Goal: Transaction & Acquisition: Purchase product/service

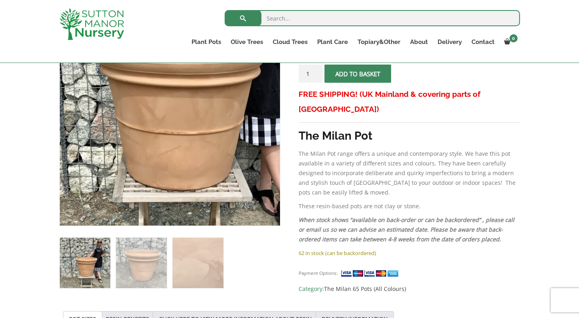
scroll to position [182, 0]
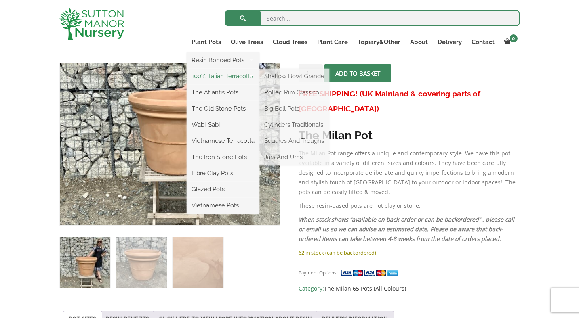
click at [223, 77] on link "100% Italian Terracotta" at bounding box center [223, 76] width 73 height 12
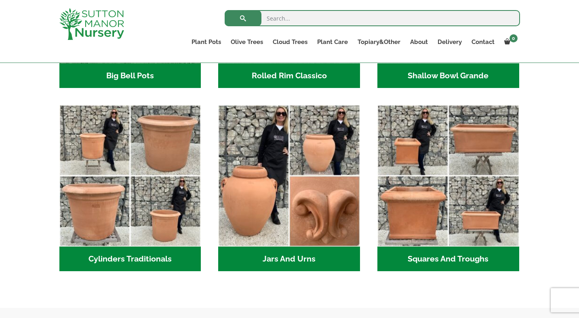
scroll to position [421, 0]
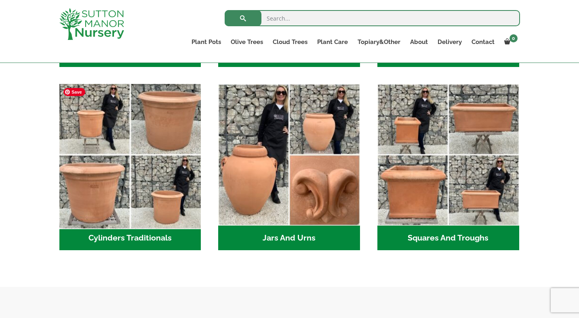
click at [87, 171] on img "Visit product category Cylinders Traditionals" at bounding box center [130, 155] width 149 height 149
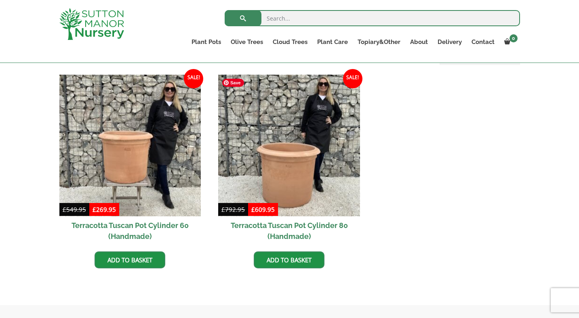
scroll to position [361, 0]
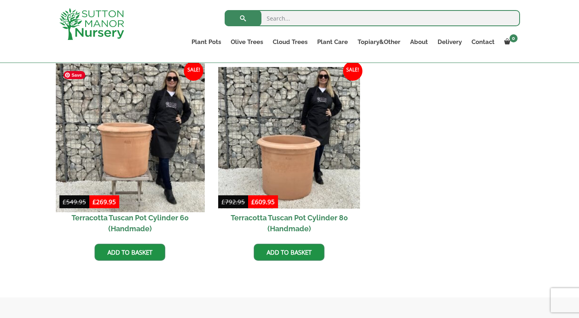
click at [169, 160] on img at bounding box center [130, 137] width 149 height 149
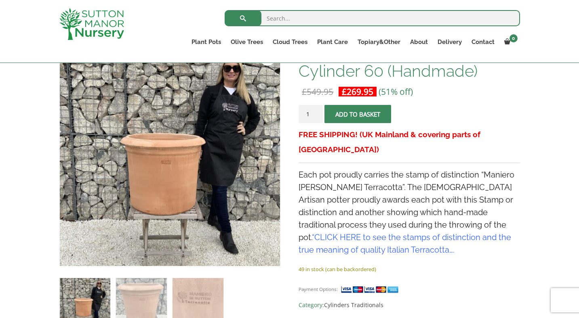
scroll to position [158, 0]
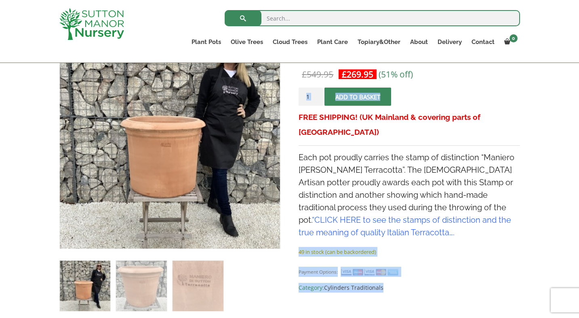
drag, startPoint x: 297, startPoint y: 141, endPoint x: 349, endPoint y: 219, distance: 94.1
click at [349, 219] on h4 "Each pot proudly carries the stamp of distinction “Maniero Di Sutton Terracotta…" at bounding box center [409, 196] width 221 height 88
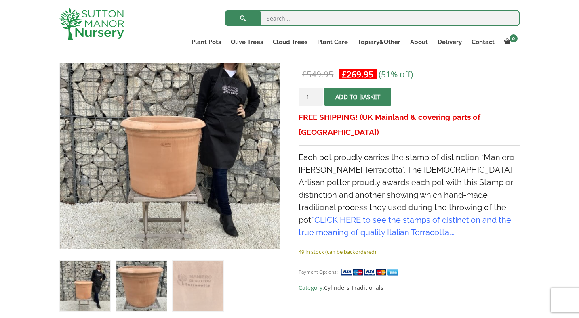
click at [136, 282] on img at bounding box center [141, 286] width 51 height 51
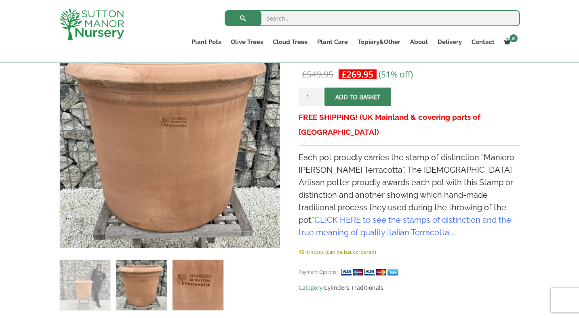
click at [187, 282] on img at bounding box center [198, 285] width 51 height 51
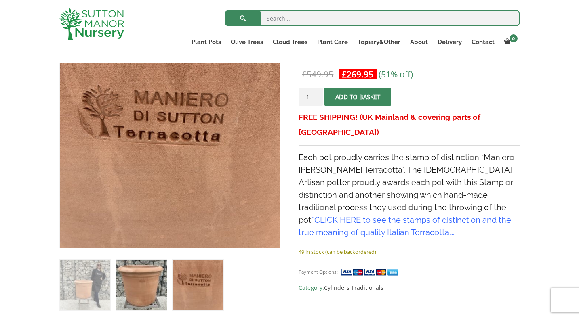
click at [146, 278] on img at bounding box center [141, 285] width 51 height 51
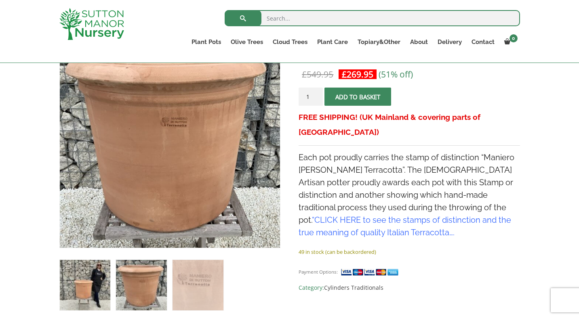
click at [105, 283] on img at bounding box center [85, 285] width 51 height 51
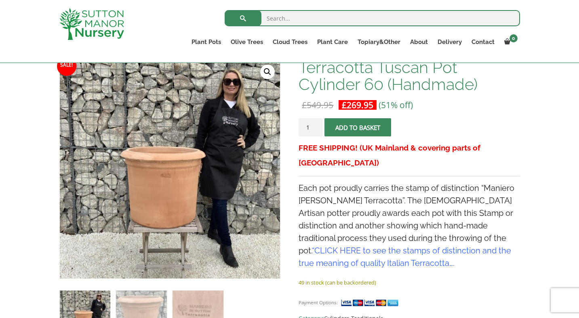
scroll to position [128, 0]
click at [450, 40] on link "Delivery" at bounding box center [450, 41] width 34 height 11
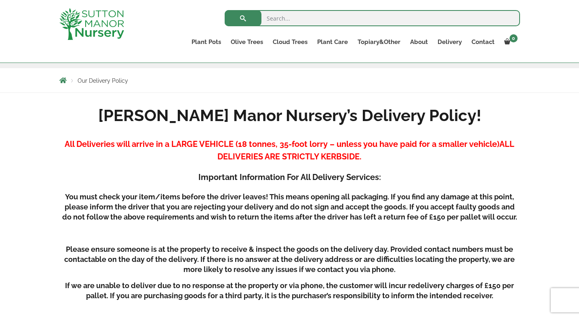
scroll to position [151, 0]
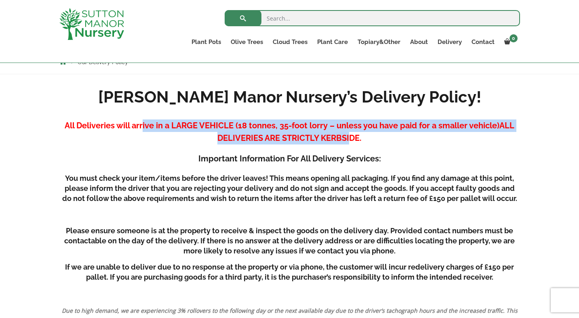
drag, startPoint x: 142, startPoint y: 127, endPoint x: 349, endPoint y: 133, distance: 206.6
click at [349, 133] on h4 "All Deliveries will arrive in a LARGE VEHICLE (18 tonnes, 35-foot lorry – unles…" at bounding box center [289, 132] width 461 height 25
drag, startPoint x: 371, startPoint y: 137, endPoint x: 324, endPoint y: 112, distance: 53.0
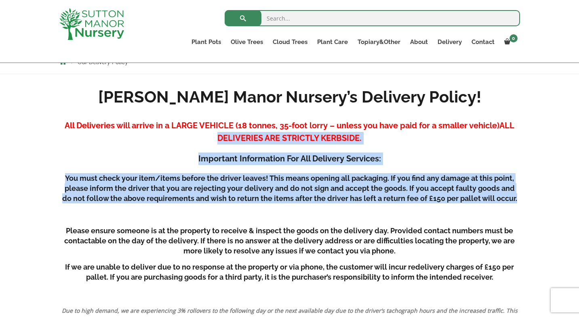
drag, startPoint x: 186, startPoint y: 138, endPoint x: 253, endPoint y: 213, distance: 100.5
click at [253, 213] on h5 at bounding box center [289, 215] width 461 height 10
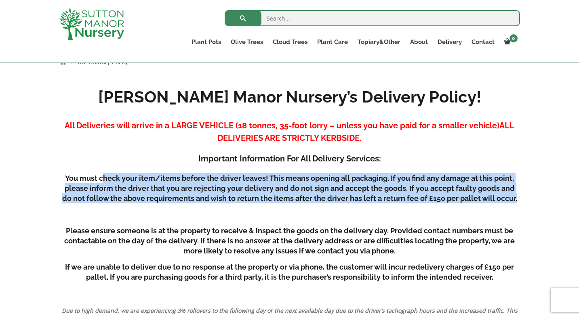
drag, startPoint x: 103, startPoint y: 176, endPoint x: 137, endPoint y: 204, distance: 44.2
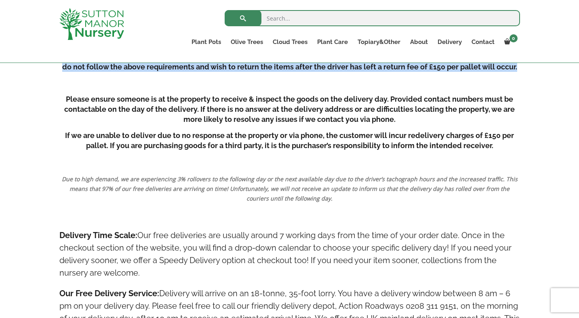
scroll to position [285, 0]
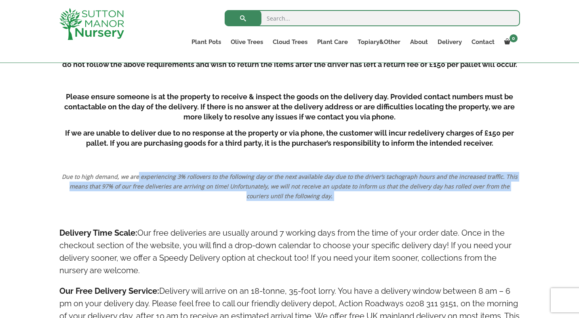
drag, startPoint x: 133, startPoint y: 178, endPoint x: 288, endPoint y: 204, distance: 156.9
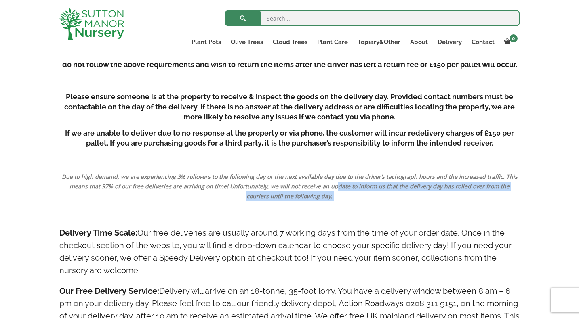
drag, startPoint x: 310, startPoint y: 204, endPoint x: 304, endPoint y: 192, distance: 13.4
click at [312, 193] on p "Due to high demand, we are experiencing 3% rollovers to the following day or th…" at bounding box center [289, 186] width 461 height 29
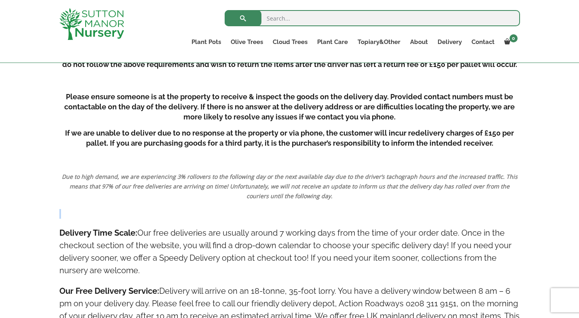
drag, startPoint x: 312, startPoint y: 193, endPoint x: 322, endPoint y: 203, distance: 14.6
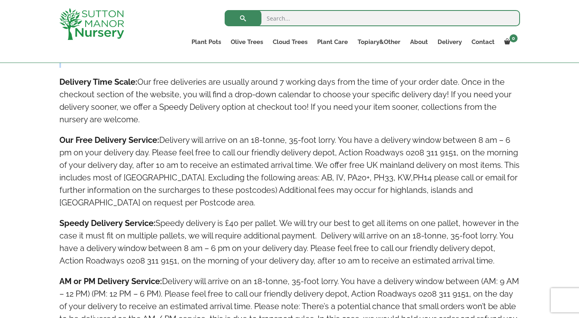
scroll to position [437, 0]
drag, startPoint x: 140, startPoint y: 117, endPoint x: 160, endPoint y: 120, distance: 20.4
click at [160, 120] on h4 "Delivery Time Scale: Our free deliveries are usually around 7 working days from…" at bounding box center [289, 100] width 461 height 50
drag, startPoint x: 97, startPoint y: 73, endPoint x: 154, endPoint y: 116, distance: 71.0
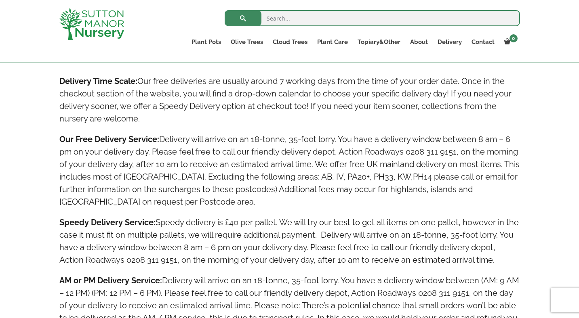
click at [154, 116] on h4 "Delivery Time Scale: Our free deliveries are usually around 7 working days from…" at bounding box center [289, 100] width 461 height 50
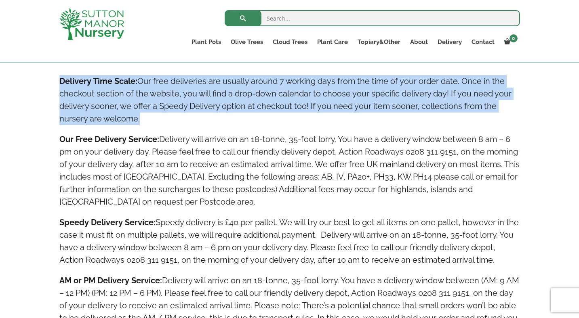
drag, startPoint x: 154, startPoint y: 116, endPoint x: 78, endPoint y: 74, distance: 86.3
click at [84, 81] on strong "Delivery Time Scale:" at bounding box center [98, 81] width 78 height 10
drag, startPoint x: 64, startPoint y: 74, endPoint x: 144, endPoint y: 116, distance: 90.5
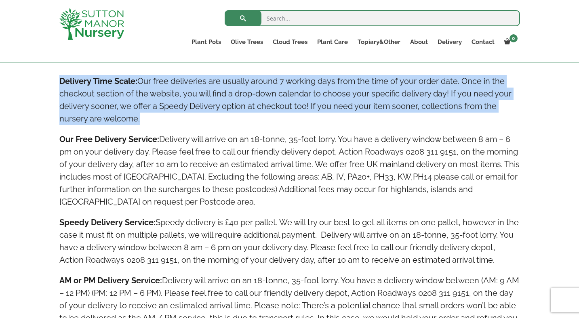
click at [147, 120] on h4 "Delivery Time Scale: Our free deliveries are usually around 7 working days from…" at bounding box center [289, 100] width 461 height 50
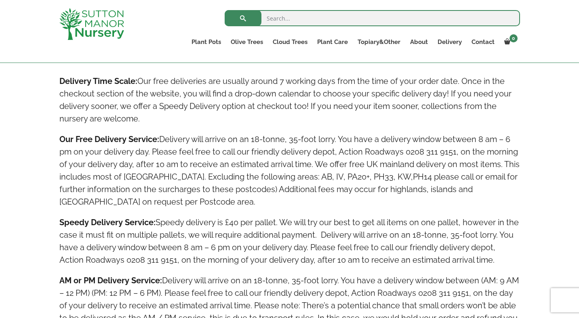
drag, startPoint x: 167, startPoint y: 202, endPoint x: 188, endPoint y: 202, distance: 21.0
click at [188, 202] on h4 "Our Free Delivery Service: Delivery will arrive on an 18-tonne, 35-foot lorry. …" at bounding box center [289, 170] width 461 height 75
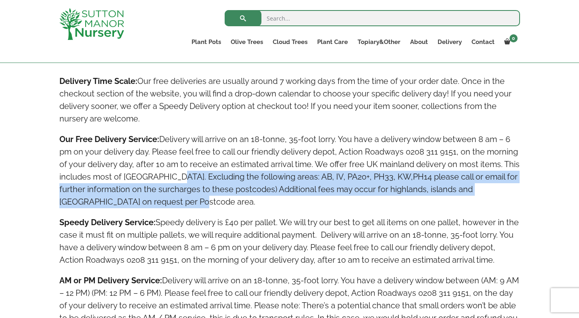
drag, startPoint x: 170, startPoint y: 206, endPoint x: 170, endPoint y: 181, distance: 25.1
click at [170, 181] on h4 "Our Free Delivery Service: Delivery will arrive on an 18-tonne, 35-foot lorry. …" at bounding box center [289, 170] width 461 height 75
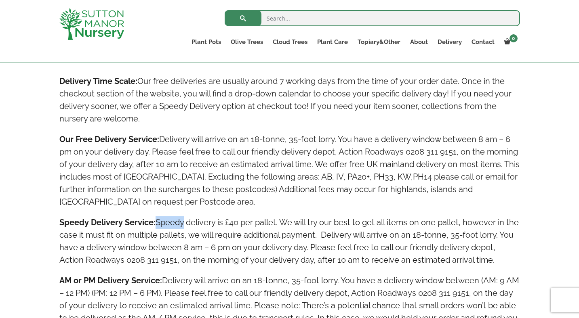
drag, startPoint x: 168, startPoint y: 223, endPoint x: 353, endPoint y: 228, distance: 185.1
click at [353, 228] on h4 "Speedy Delivery Service: Speedy delivery is £40 per pallet. We will try our bes…" at bounding box center [289, 242] width 461 height 50
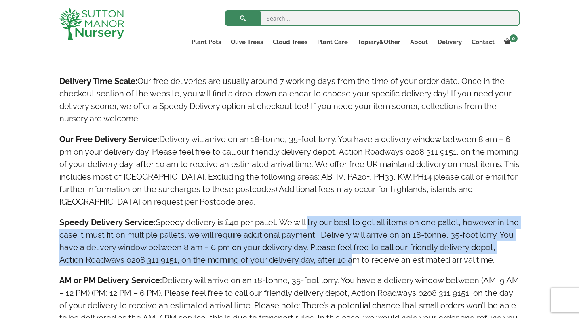
drag, startPoint x: 310, startPoint y: 220, endPoint x: 349, endPoint y: 262, distance: 57.2
click at [349, 262] on h4 "Speedy Delivery Service: Speedy delivery is £40 per pallet. We will try our bes…" at bounding box center [289, 242] width 461 height 50
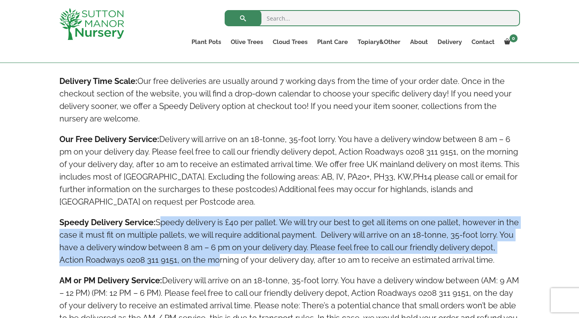
drag, startPoint x: 163, startPoint y: 220, endPoint x: 216, endPoint y: 258, distance: 64.9
click at [216, 258] on h4 "Speedy Delivery Service: Speedy delivery is £40 per pallet. We will try our bes…" at bounding box center [289, 242] width 461 height 50
click at [159, 242] on h4 "Speedy Delivery Service: Speedy delivery is £40 per pallet. We will try our bes…" at bounding box center [289, 242] width 461 height 50
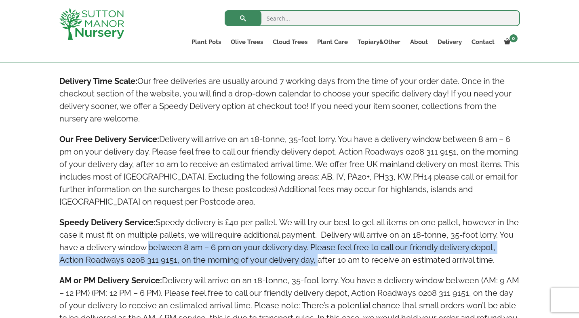
drag, startPoint x: 150, startPoint y: 249, endPoint x: 316, endPoint y: 259, distance: 166.0
click at [316, 259] on h4 "Speedy Delivery Service: Speedy delivery is £40 per pallet. We will try our bes…" at bounding box center [289, 242] width 461 height 50
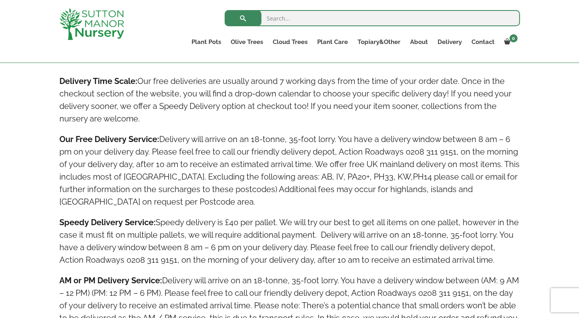
click at [406, 261] on h4 "Speedy Delivery Service: Speedy delivery is £40 per pallet. We will try our bes…" at bounding box center [289, 242] width 461 height 50
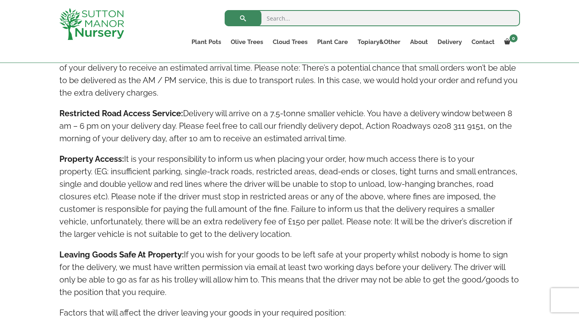
scroll to position [712, 0]
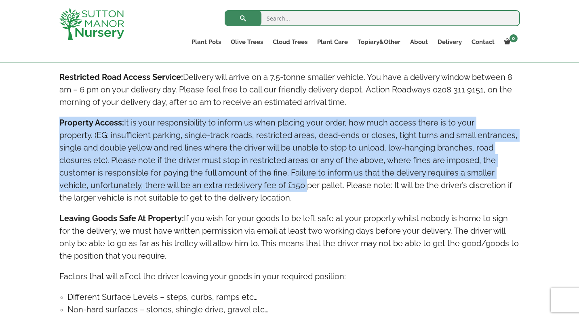
drag, startPoint x: 169, startPoint y: 111, endPoint x: 300, endPoint y: 190, distance: 152.9
click at [300, 190] on div "Sutton Manor Nursery’s Delivery Policy! All Deliveries will arrive in a LARGE V…" at bounding box center [289, 98] width 461 height 1140
click at [300, 190] on h4 "Property Access: It is your responsibility to inform us when placing your order…" at bounding box center [289, 161] width 461 height 88
drag, startPoint x: 300, startPoint y: 203, endPoint x: 32, endPoint y: 120, distance: 279.9
click at [32, 120] on div "Sutton Manor Nursery’s Delivery Policy! All Deliveries will arrive in a LARGE V…" at bounding box center [289, 98] width 579 height 1169
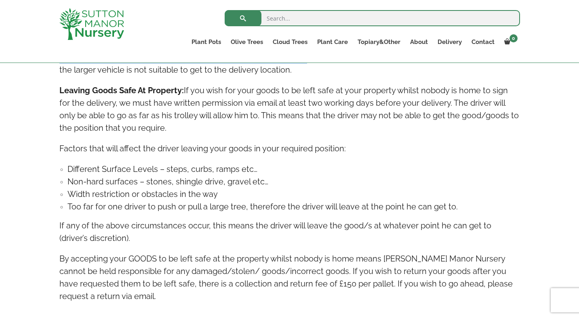
scroll to position [851, 0]
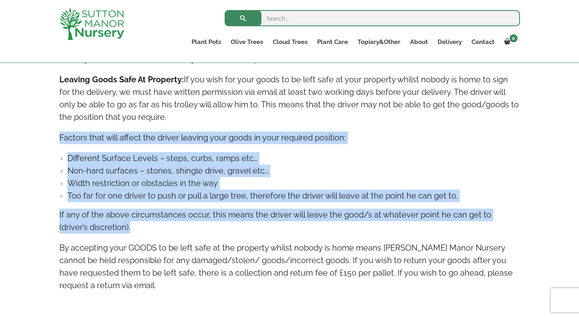
drag, startPoint x: 59, startPoint y: 137, endPoint x: 122, endPoint y: 228, distance: 110.6
click at [122, 228] on h4 "If any of the above circumstances occur, this means the driver will leave the g…" at bounding box center [289, 221] width 461 height 25
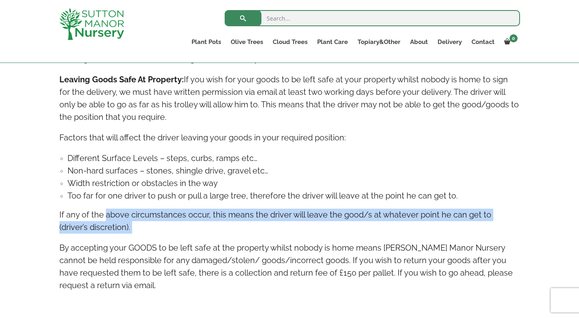
drag, startPoint x: 122, startPoint y: 228, endPoint x: 114, endPoint y: 221, distance: 11.7
click at [114, 221] on h4 "If any of the above circumstances occur, this means the driver will leave the g…" at bounding box center [289, 221] width 461 height 25
click at [112, 227] on h4 "If any of the above circumstances occur, this means the driver will leave the g…" at bounding box center [289, 221] width 461 height 25
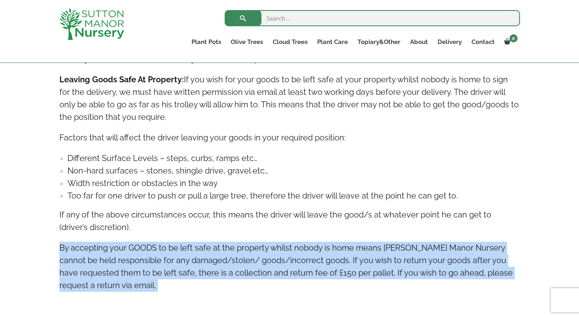
drag, startPoint x: 112, startPoint y: 227, endPoint x: 151, endPoint y: 283, distance: 67.6
click at [139, 280] on h4 "By accepting your GOODS to be left safe at the property whilst nobody is home m…" at bounding box center [289, 267] width 461 height 50
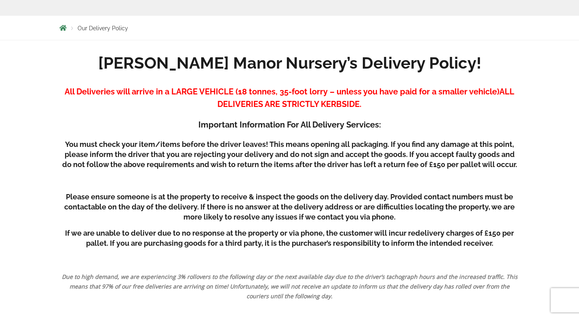
scroll to position [0, 0]
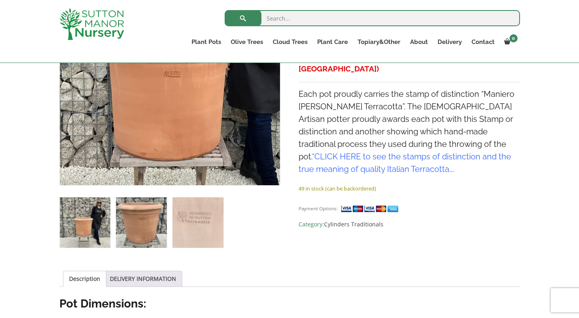
scroll to position [230, 0]
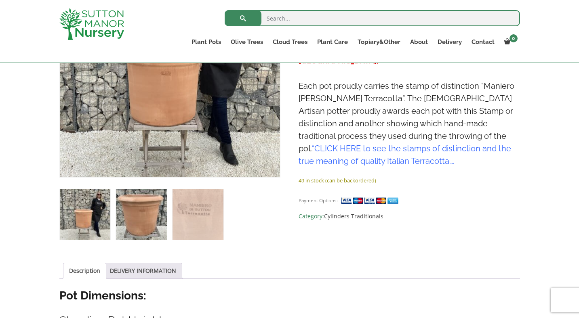
click at [143, 206] on img at bounding box center [141, 215] width 51 height 51
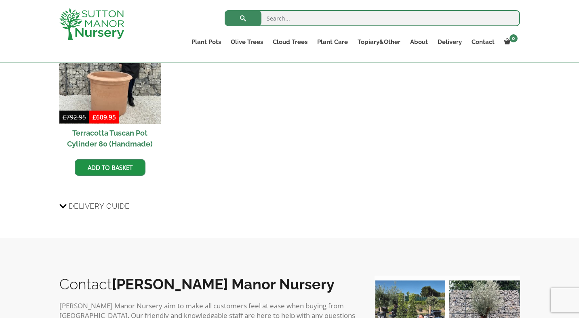
scroll to position [720, 0]
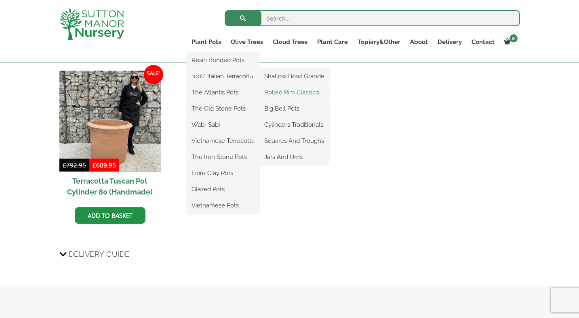
click at [295, 95] on link "Rolled Rim Classico" at bounding box center [294, 92] width 70 height 12
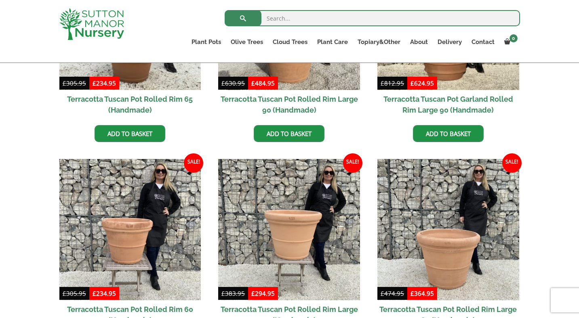
scroll to position [472, 0]
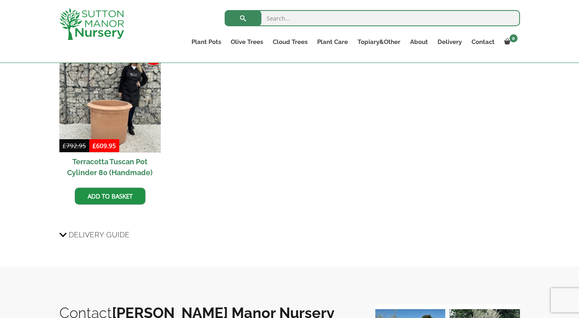
scroll to position [692, 0]
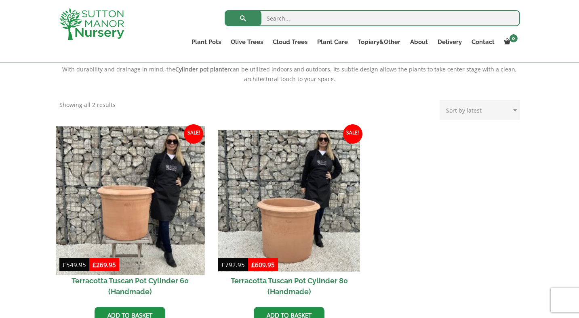
scroll to position [320, 0]
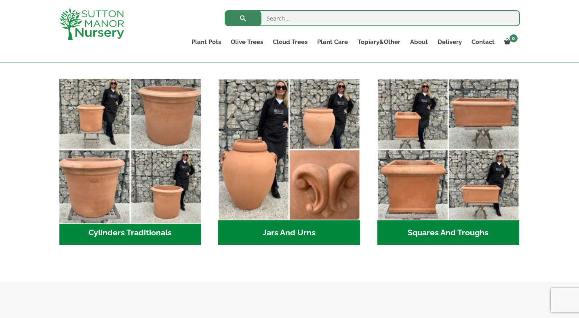
scroll to position [421, 0]
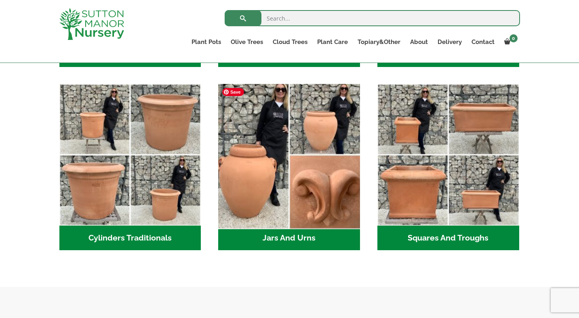
click at [277, 195] on img "Visit product category Jars And Urns" at bounding box center [289, 155] width 149 height 149
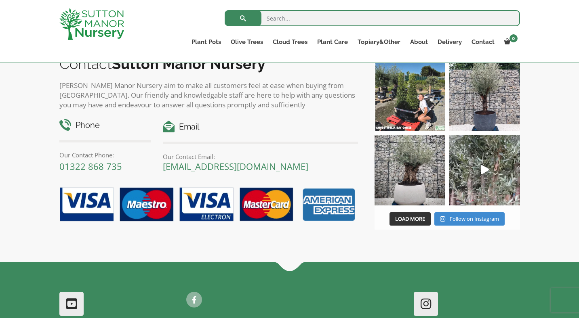
scroll to position [353, 0]
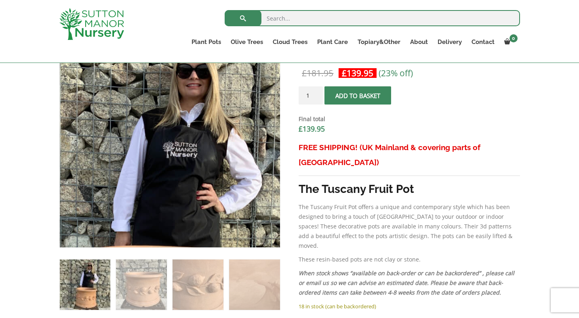
scroll to position [312, 0]
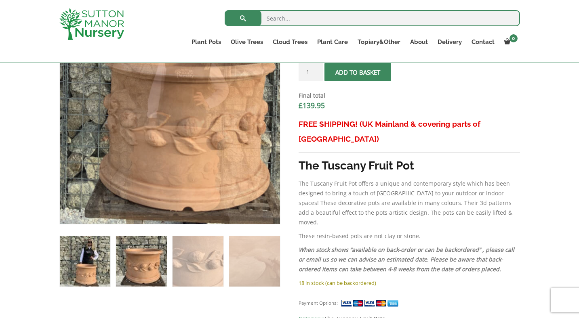
click at [137, 253] on img at bounding box center [141, 261] width 51 height 51
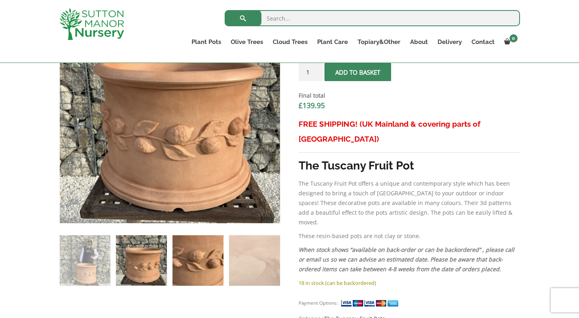
click at [199, 261] on img at bounding box center [198, 261] width 51 height 51
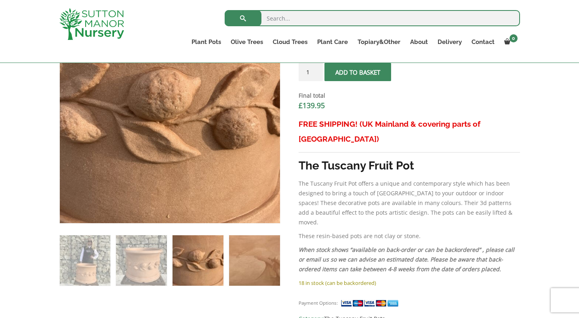
click at [262, 272] on img at bounding box center [254, 261] width 51 height 51
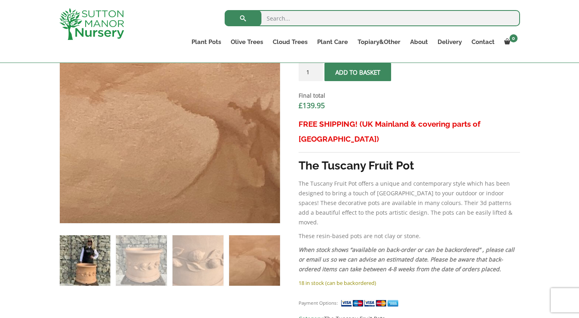
click at [75, 251] on img at bounding box center [85, 261] width 51 height 51
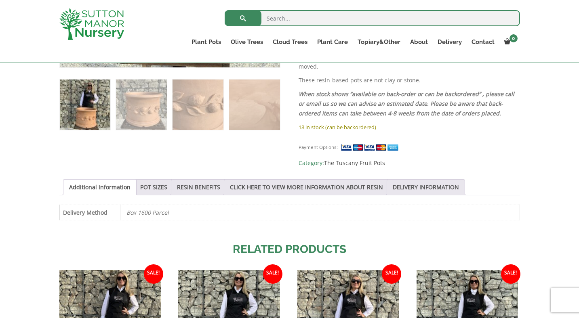
scroll to position [481, 0]
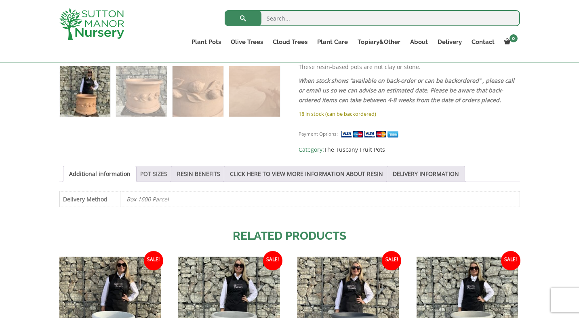
click at [147, 166] on link "POT SIZES" at bounding box center [153, 173] width 27 height 15
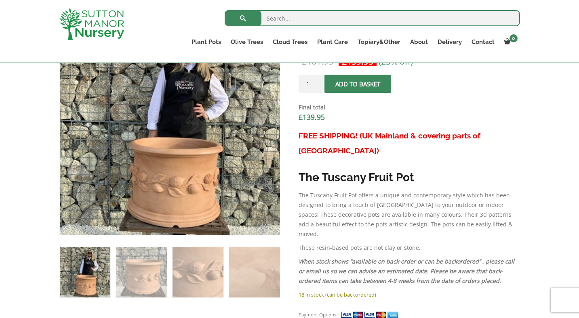
scroll to position [330, 0]
